Goal: Task Accomplishment & Management: Use online tool/utility

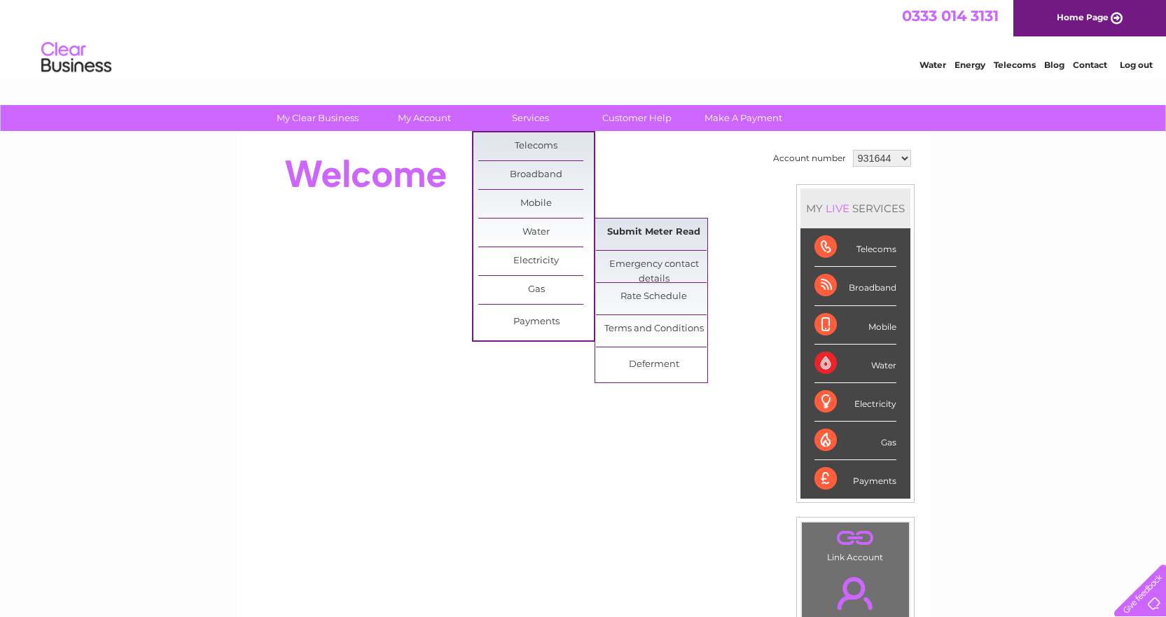
click at [645, 227] on link "Submit Meter Read" at bounding box center [654, 232] width 116 height 28
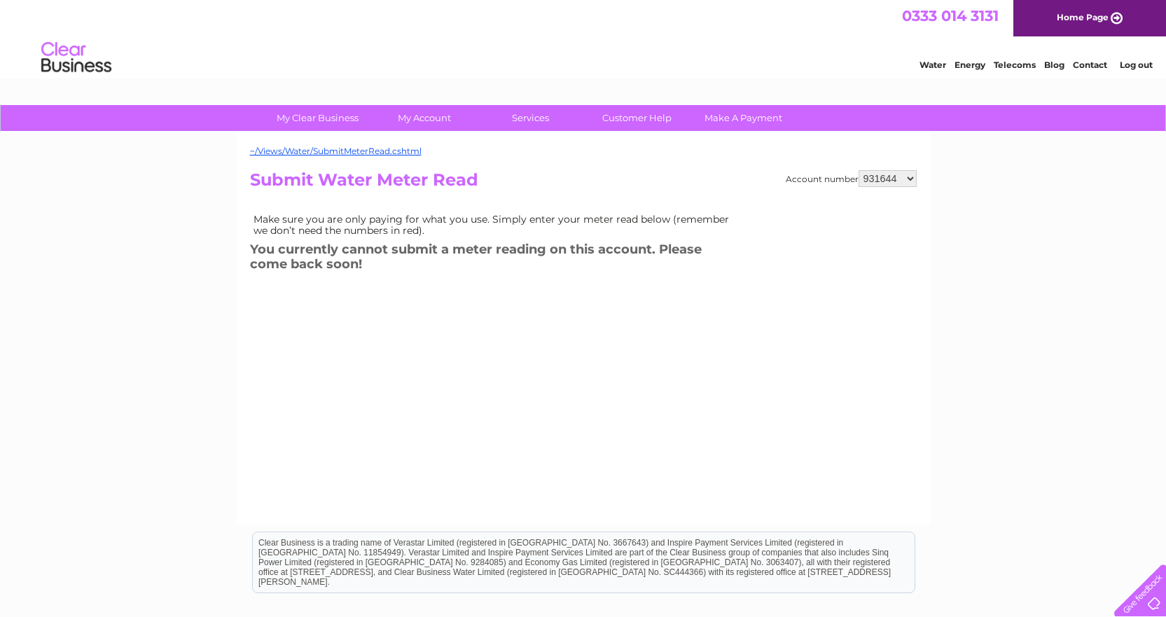
click at [902, 179] on select "931644 940571 1084873" at bounding box center [887, 178] width 58 height 17
select select "940571"
click at [858, 170] on select "931644 940571 1084873" at bounding box center [887, 178] width 58 height 17
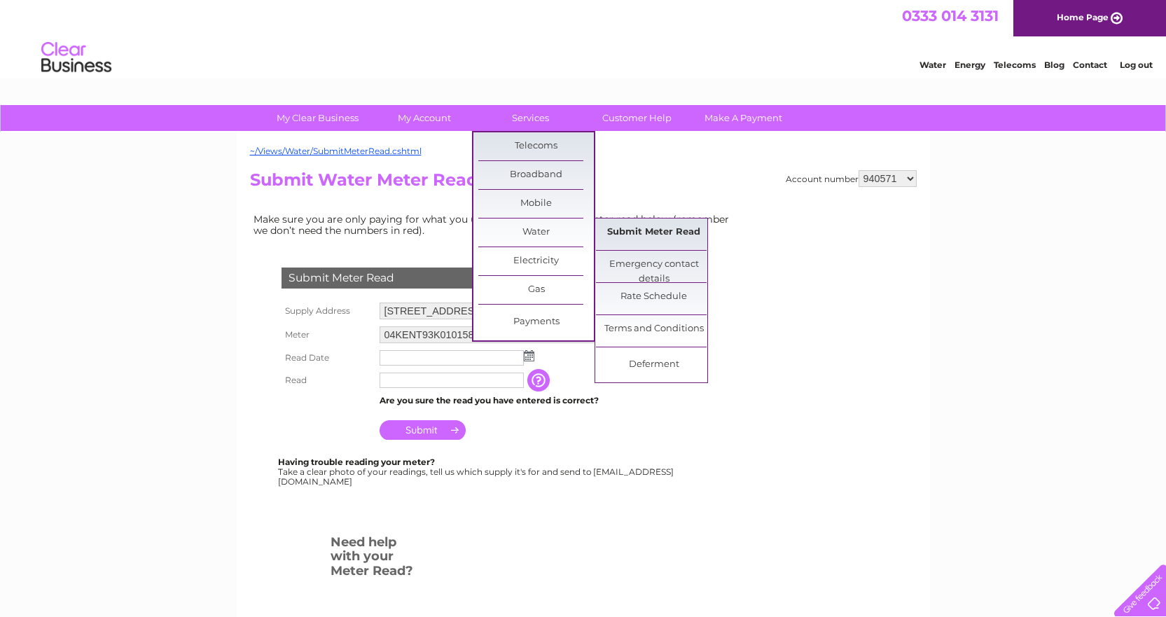
click at [643, 232] on link "Submit Meter Read" at bounding box center [654, 232] width 116 height 28
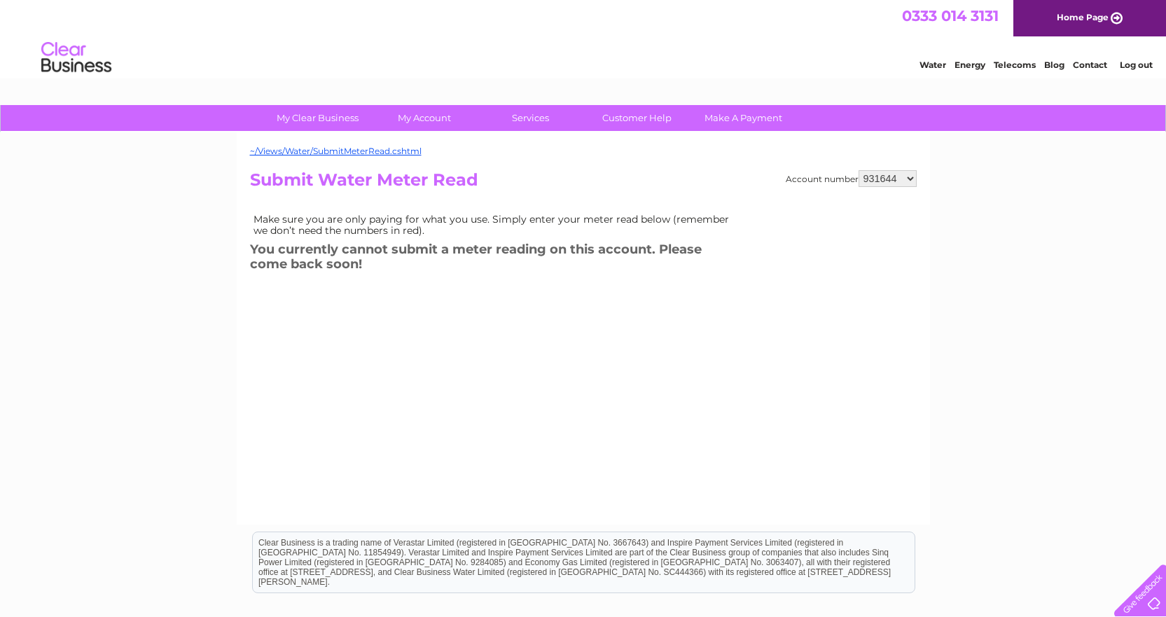
drag, startPoint x: 0, startPoint y: 0, endPoint x: 901, endPoint y: 180, distance: 918.9
click at [901, 180] on select "931644 940571 1084873" at bounding box center [887, 178] width 58 height 17
select select "1084873"
click at [858, 170] on select "931644 940571 1084873" at bounding box center [887, 178] width 58 height 17
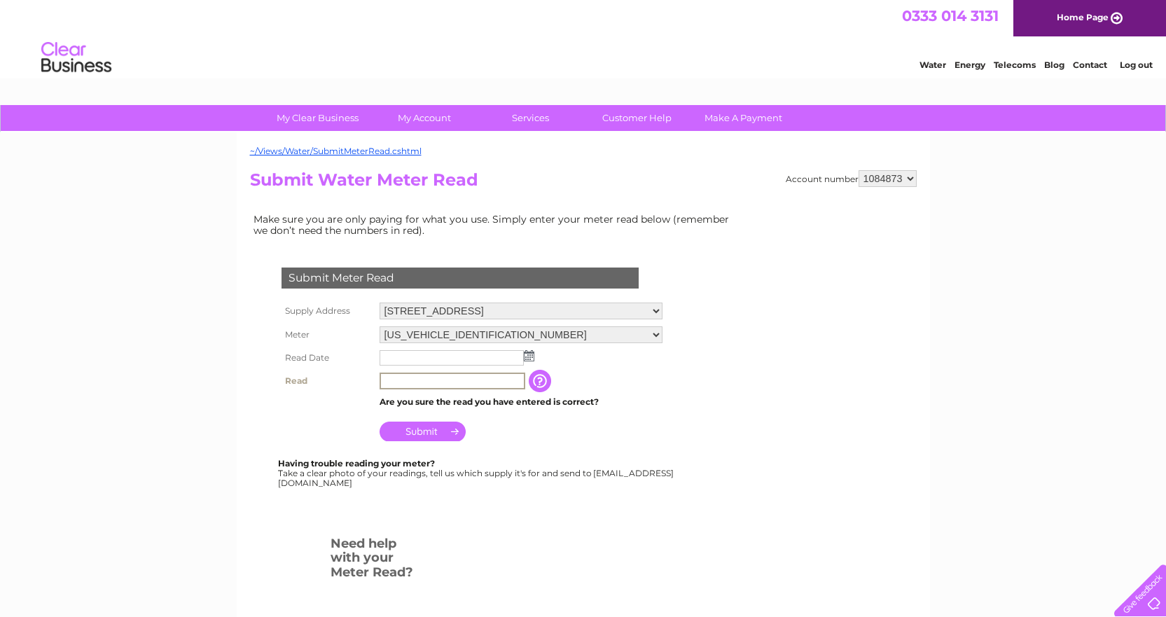
click at [501, 380] on input "text" at bounding box center [453, 380] width 146 height 17
click at [639, 361] on td at bounding box center [521, 358] width 290 height 22
